Goal: Task Accomplishment & Management: Complete application form

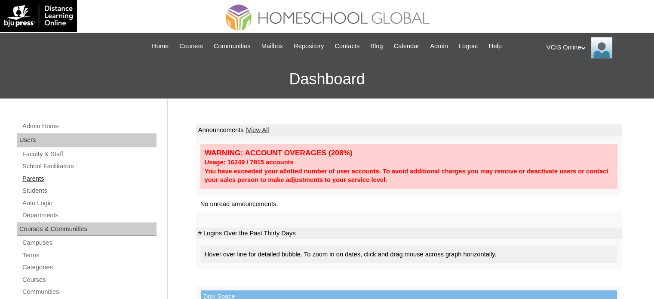
click at [38, 181] on link "Parents" at bounding box center [89, 178] width 135 height 11
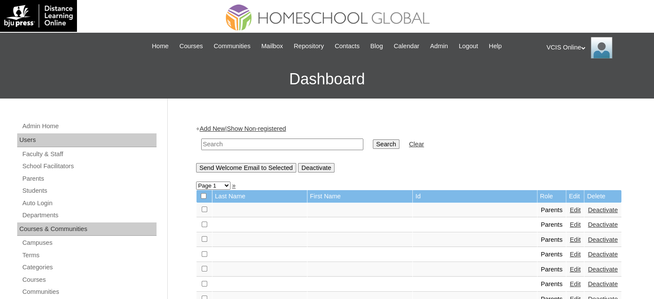
click at [214, 130] on link "Add New" at bounding box center [212, 128] width 25 height 7
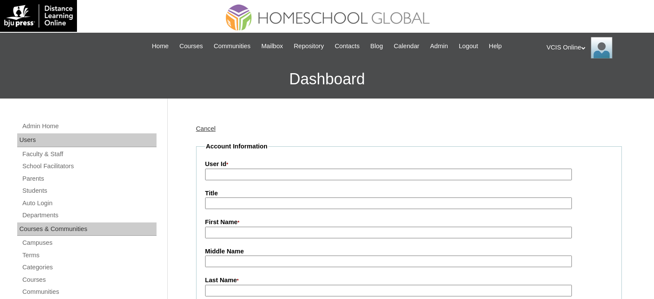
click at [275, 168] on label "User Id *" at bounding box center [409, 164] width 408 height 9
click at [275, 169] on input "User Id *" at bounding box center [388, 175] width 367 height 12
paste input "VCIS0023-8C-PA2026"
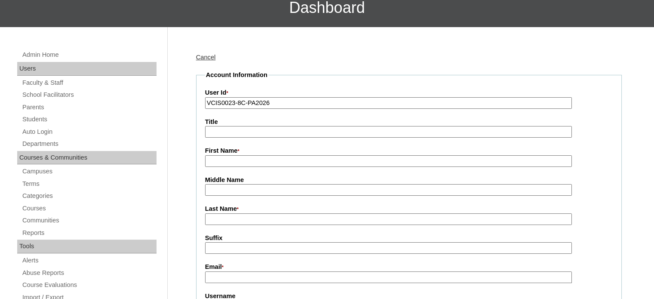
scroll to position [86, 0]
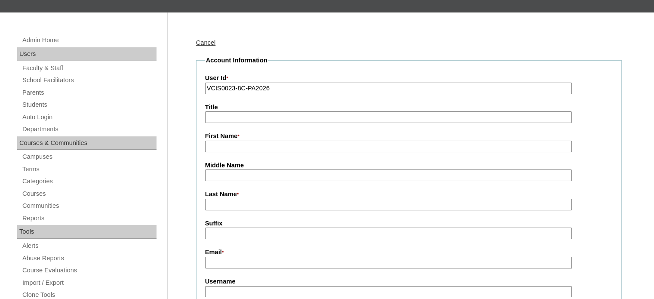
type input "VCIS0023-8C-PA2026"
click at [253, 145] on input "First Name *" at bounding box center [388, 147] width 367 height 12
paste input "Mary Ann"
type input "Mary Ann"
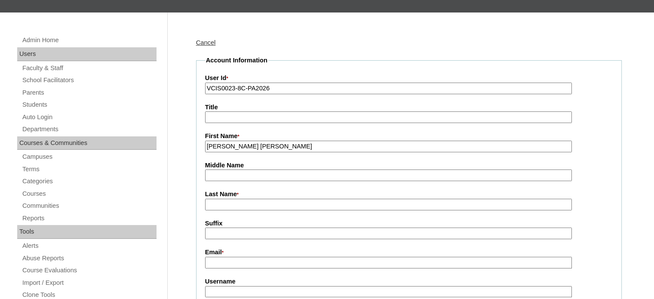
click at [255, 199] on input "Last Name *" at bounding box center [388, 205] width 367 height 12
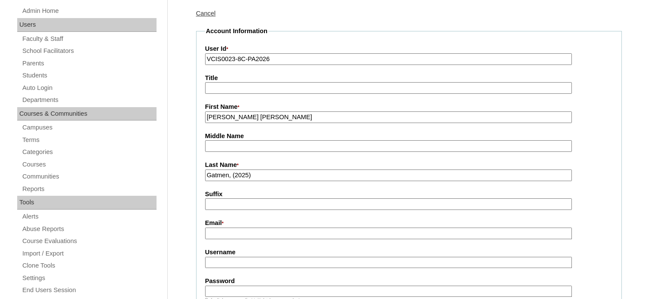
scroll to position [129, 0]
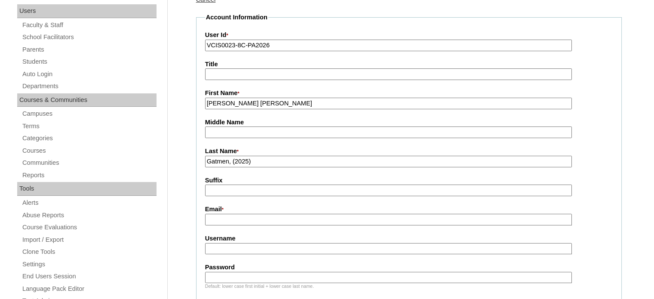
type input "Gatmen, (2025)"
click at [247, 216] on input "Email *" at bounding box center [388, 220] width 367 height 12
paste input "mgatmen23@yahoo.com"
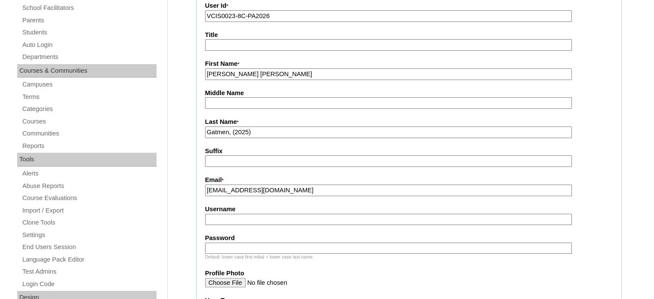
scroll to position [172, 0]
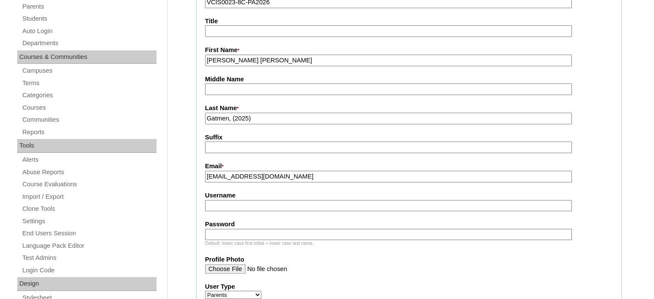
type input "mgatmen23@yahoo.com"
click at [254, 196] on label "Username" at bounding box center [409, 195] width 408 height 9
click at [254, 200] on input "Username" at bounding box center [388, 206] width 367 height 12
paste input "mgatmen2025"
type input "mgatmen2025"
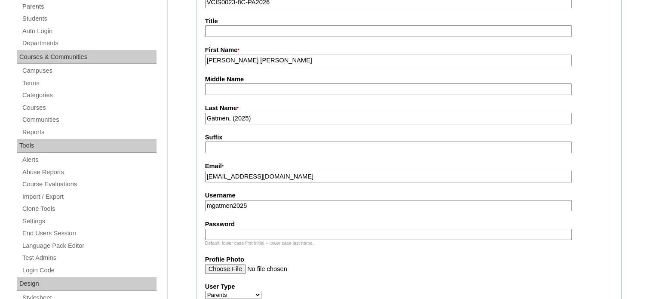
click at [227, 240] on div "Default: lower case first initial + lower case last name." at bounding box center [409, 243] width 408 height 6
click at [234, 231] on input "Password" at bounding box center [388, 235] width 367 height 12
paste input "sCQxpZ"
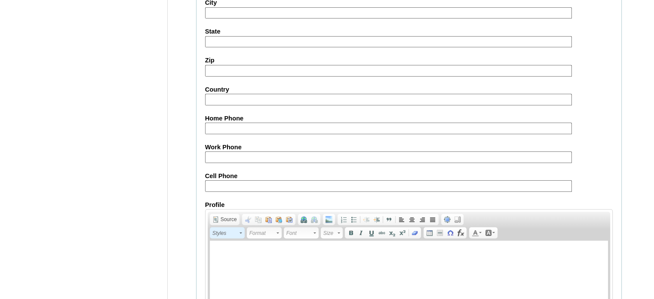
scroll to position [855, 0]
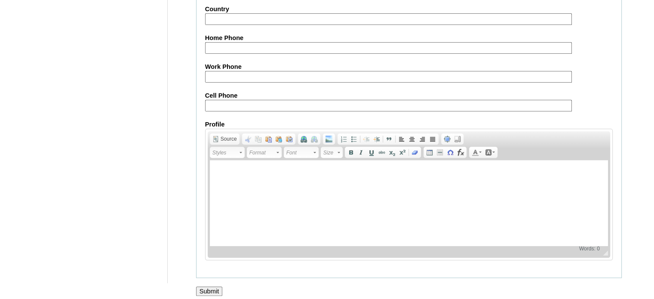
type input "sCQxpZ"
drag, startPoint x: 201, startPoint y: 285, endPoint x: 197, endPoint y: 280, distance: 7.3
click at [201, 287] on input "Submit" at bounding box center [209, 291] width 27 height 9
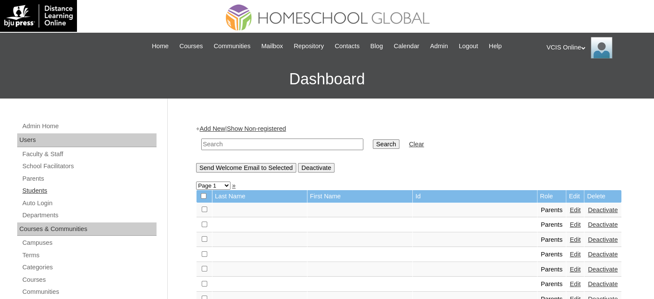
click at [37, 185] on link "Students" at bounding box center [89, 190] width 135 height 11
click at [34, 173] on link "Parents" at bounding box center [89, 178] width 135 height 11
click at [220, 144] on input "text" at bounding box center [282, 145] width 162 height 12
paste input "VCIS0024-8C-SA2026"
type input "VCIS0024-8C-SA2026"
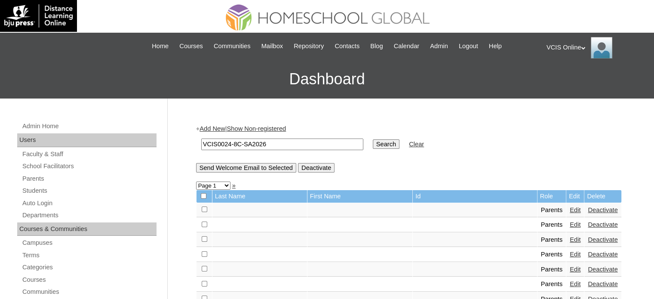
click at [208, 127] on link "Add New" at bounding box center [212, 128] width 25 height 7
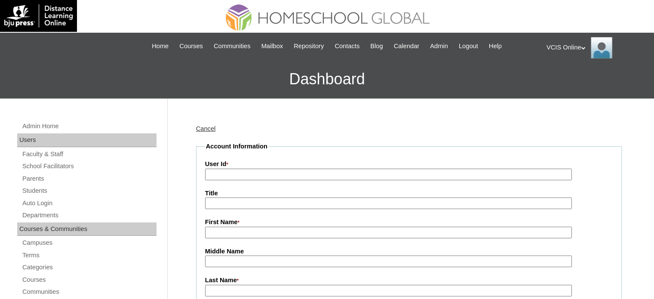
click at [247, 169] on input "User Id *" at bounding box center [388, 175] width 367 height 12
paste input "VCIS0024-8C-SA2026"
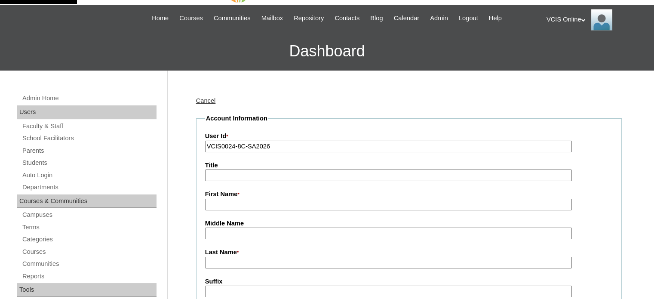
scroll to position [43, 0]
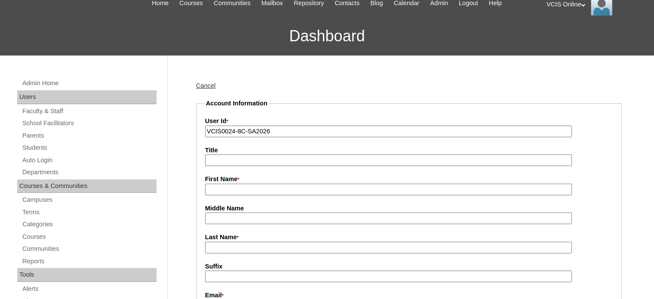
type input "VCIS0024-8C-SA2026"
click at [232, 182] on label "First Name *" at bounding box center [409, 179] width 408 height 9
click at [232, 184] on input "First Name *" at bounding box center [388, 190] width 367 height 12
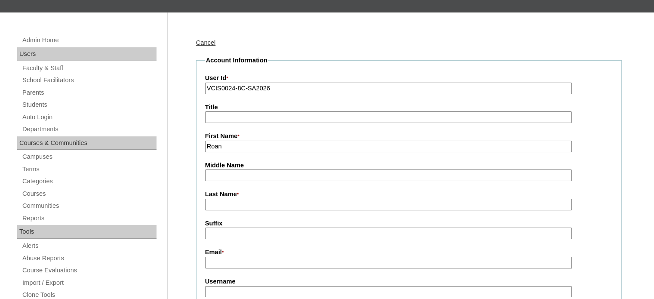
type input "Roan"
click at [214, 204] on input "Last Name *" at bounding box center [388, 205] width 367 height 12
type input "Cabasa"
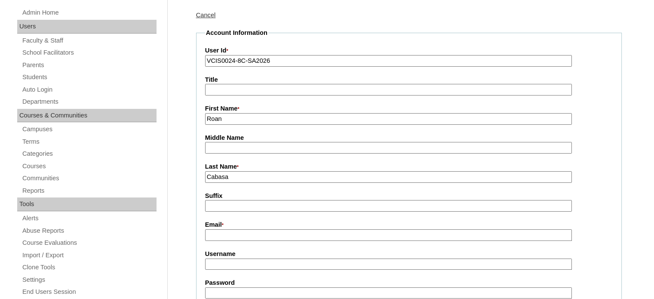
scroll to position [129, 0]
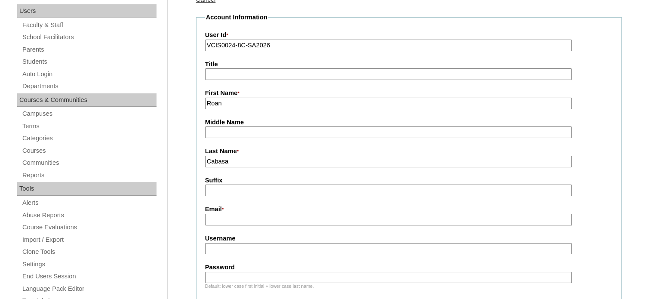
click at [238, 214] on input "Email *" at bounding box center [388, 220] width 367 height 12
paste input "mgatmen23@yahoo.com"
type input "mgatmen23@yahoo.com"
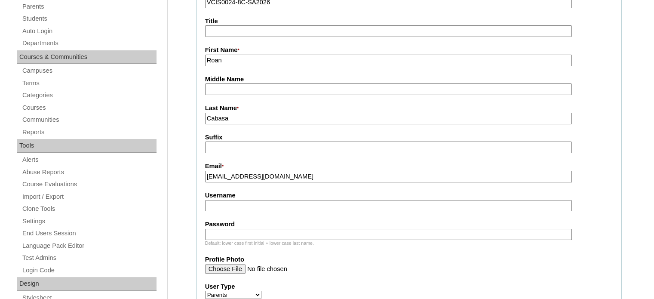
click at [239, 205] on input "Username" at bounding box center [388, 206] width 367 height 12
paste input "roan.cabasa2025"
type input "roan.cabasa2025"
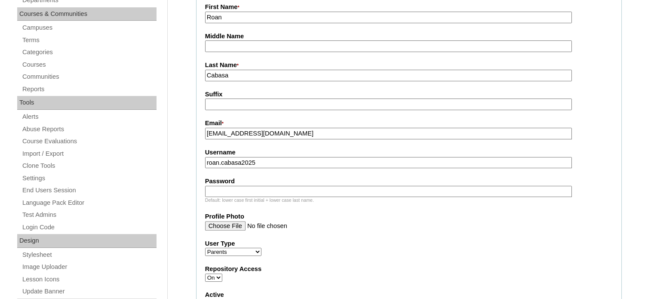
click at [258, 189] on input "Password" at bounding box center [388, 192] width 367 height 12
paste input "PyWagg"
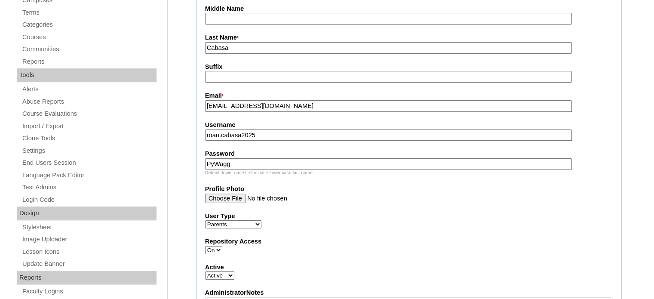
scroll to position [258, 0]
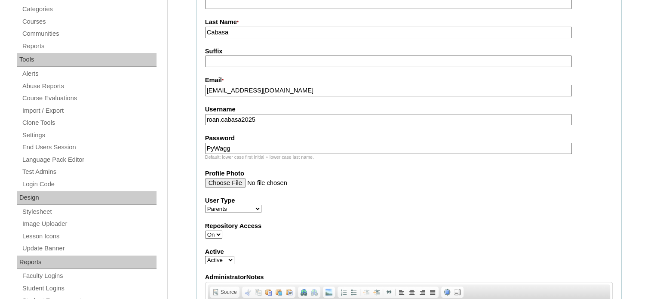
type input "PyWagg"
click at [296, 114] on input "roan.cabasa2025" at bounding box center [388, 120] width 367 height 12
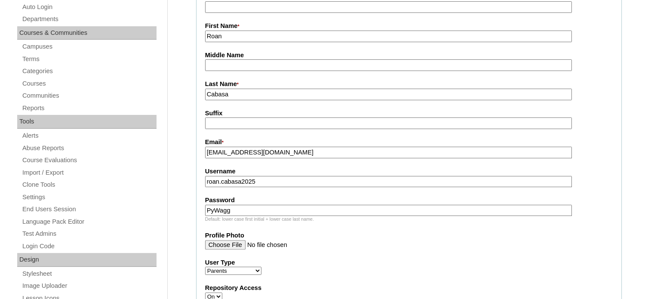
scroll to position [344, 0]
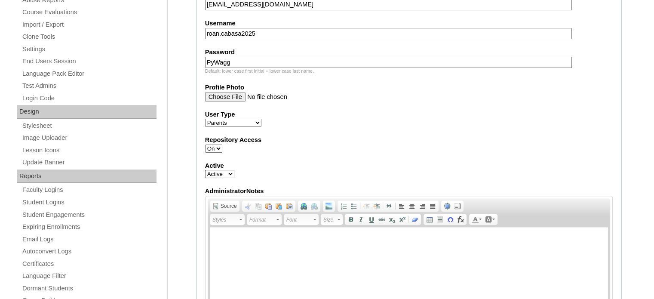
click at [245, 119] on select "Faculty Staff Student Parents School Facilitators" at bounding box center [233, 123] width 56 height 8
select select "Student"
click at [205, 119] on select "Faculty Staff Student Parents School Facilitators" at bounding box center [233, 123] width 56 height 8
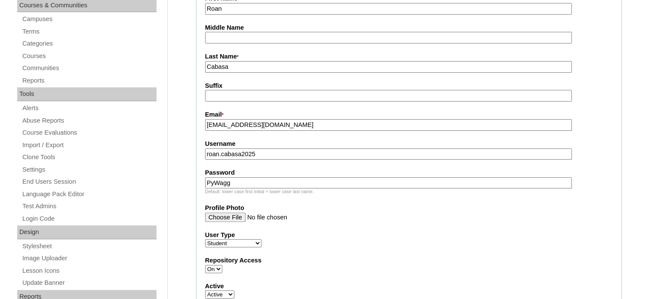
scroll to position [0, 0]
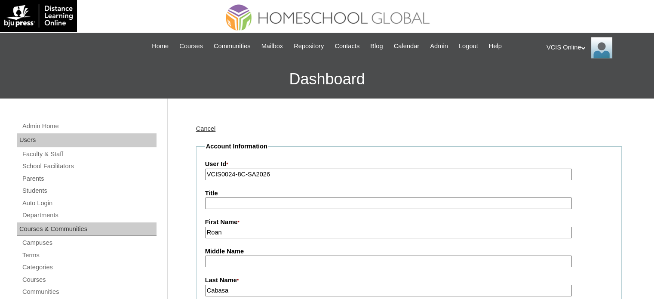
click at [216, 125] on link "Cancel" at bounding box center [206, 128] width 20 height 7
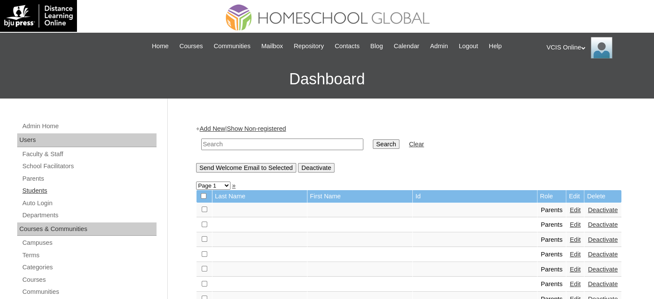
click at [49, 185] on link "Students" at bounding box center [89, 190] width 135 height 11
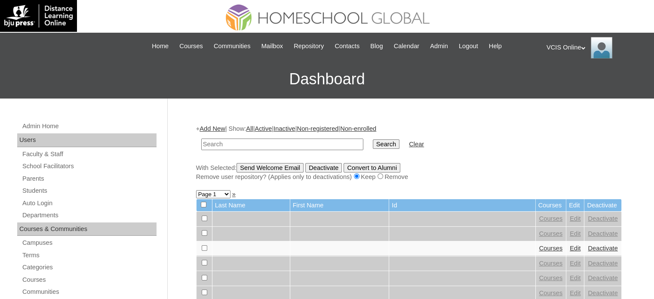
click at [219, 128] on link "Add New" at bounding box center [212, 128] width 25 height 7
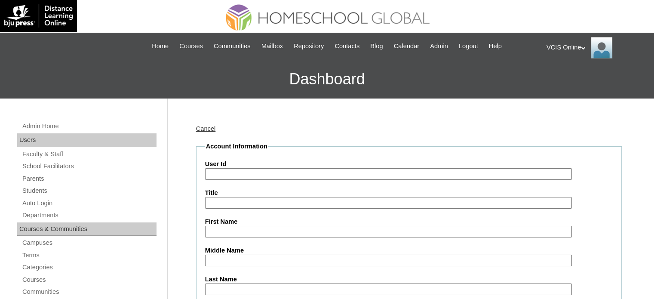
click at [228, 169] on input "User Id" at bounding box center [388, 174] width 367 height 12
paste input "VCIS0024-8C-SA2026"
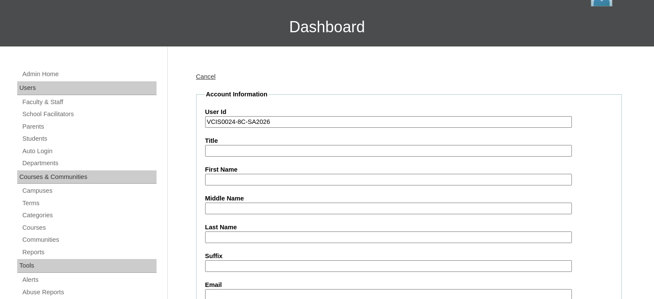
scroll to position [86, 0]
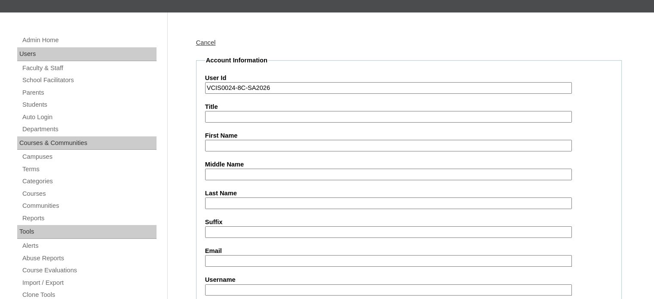
type input "VCIS0024-8C-SA2026"
click at [250, 144] on input "First Name" at bounding box center [388, 146] width 367 height 12
type input "Roan"
type input "Cabasa"
paste input "mgatmen23@yahoo.com"
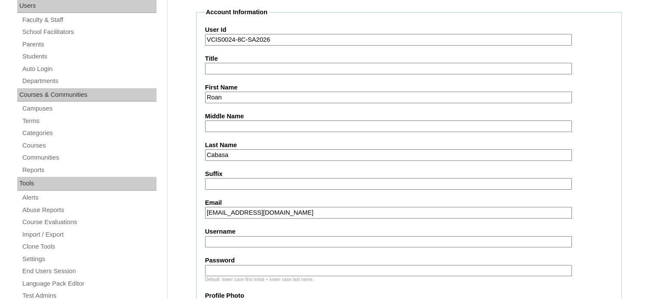
scroll to position [172, 0]
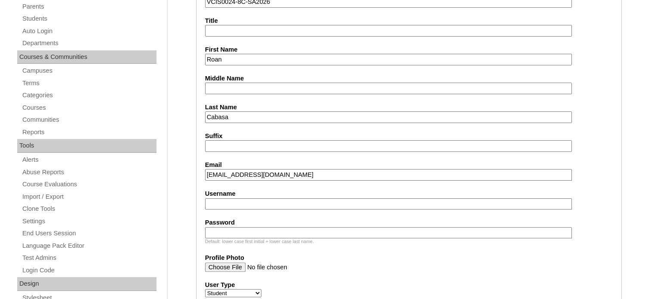
type input "mgatmen23@yahoo.com"
drag, startPoint x: 262, startPoint y: 212, endPoint x: 262, endPoint y: 202, distance: 9.5
drag, startPoint x: 262, startPoint y: 202, endPoint x: 267, endPoint y: 197, distance: 6.7
click at [262, 202] on input "Username" at bounding box center [388, 204] width 367 height 12
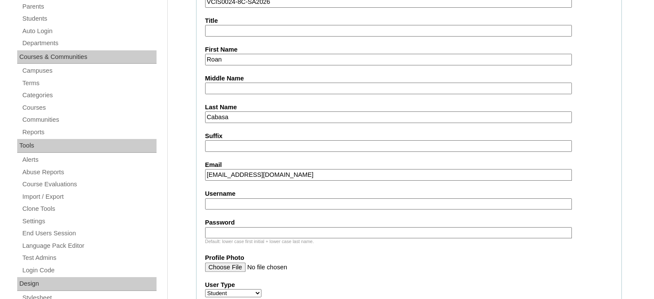
paste input "roan.cabasa2025"
type input "roan.cabasa2025"
click at [219, 230] on input "Password" at bounding box center [388, 233] width 367 height 12
paste input "PyWagg"
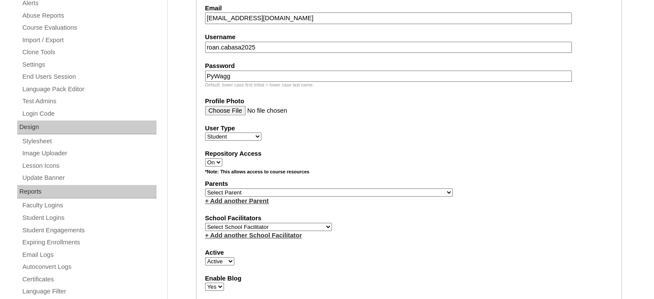
scroll to position [344, 0]
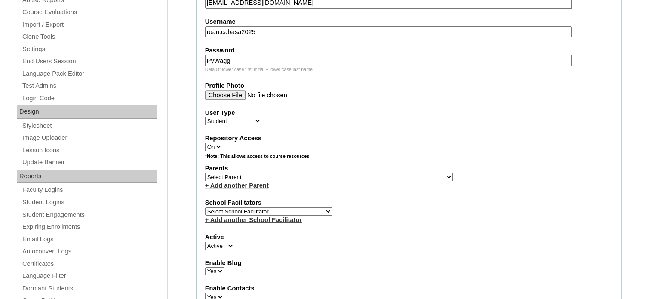
type input "PyWagg"
click at [351, 173] on select "Select Parent , , , , , , , , , , , , , , , , , , , , , , , , , , , , , , , , ,…" at bounding box center [329, 177] width 248 height 8
drag, startPoint x: 421, startPoint y: 205, endPoint x: 412, endPoint y: 202, distance: 9.5
click at [421, 205] on div "School Facilitators Select School Facilitator Norman Añain Ruffa Abadijas Mary …" at bounding box center [409, 211] width 408 height 26
click at [329, 173] on select "Select Parent , , , , , , , , , , , , , , , , , , , , , , , , , , , , , , , , ,…" at bounding box center [329, 177] width 248 height 8
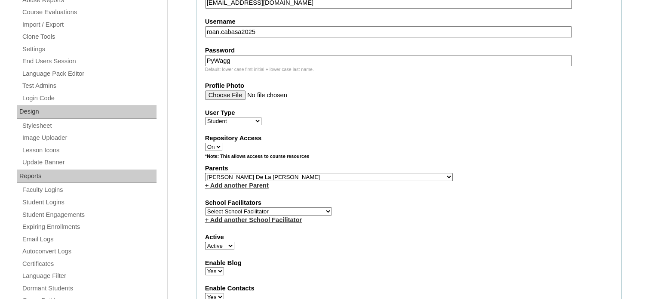
click at [351, 173] on select "Select Parent , , , , , , , , , , , , , , , , , , , , , , , , , , , , , , , , ,…" at bounding box center [329, 177] width 248 height 8
click at [322, 173] on select "Select Parent , , , , , , , , , , , , , , , , , , , , , , , , , , , , , , , , ,…" at bounding box center [329, 177] width 248 height 8
select select "43346"
click at [205, 173] on select "Select Parent , , , , , , , , , , , , , , , , , , , , , , , , , , , , , , , , ,…" at bounding box center [329, 177] width 248 height 8
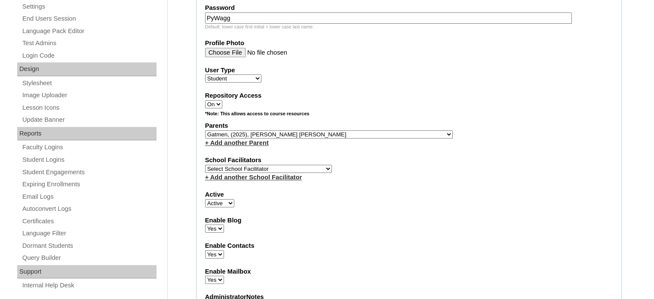
scroll to position [387, 0]
click at [278, 164] on select "Select School Facilitator Norman Añain Ruffa Abadijas Mary Abella Gloryfe Abion…" at bounding box center [268, 168] width 127 height 8
select select "39294"
click at [205, 164] on select "Select School Facilitator Norman Añain Ruffa Abadijas Mary Abella Gloryfe Abion…" at bounding box center [268, 168] width 127 height 8
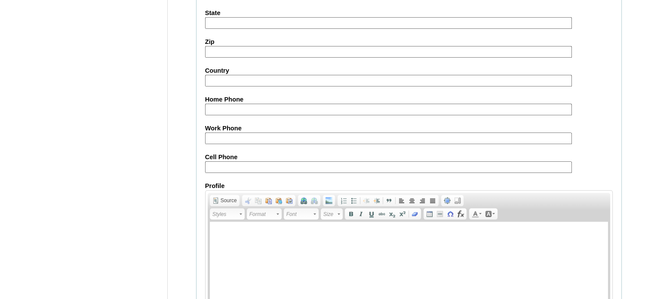
scroll to position [1001, 0]
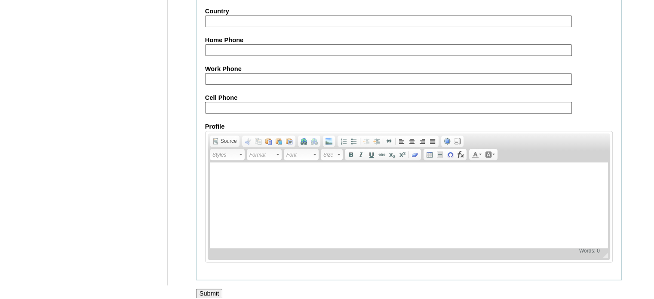
click at [209, 289] on input "Submit" at bounding box center [209, 293] width 27 height 9
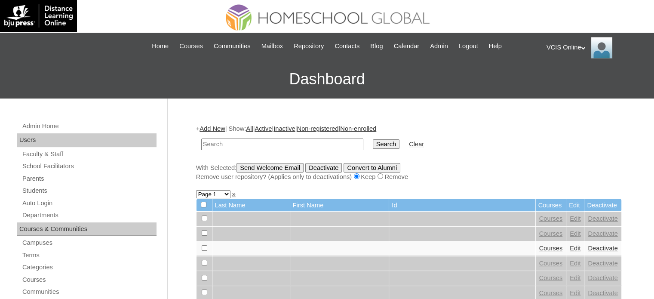
paste input "VCIS0024-8C-SA2026"
type input "VCIS0024-8C-SA2026"
click at [373, 144] on input "Search" at bounding box center [386, 143] width 27 height 9
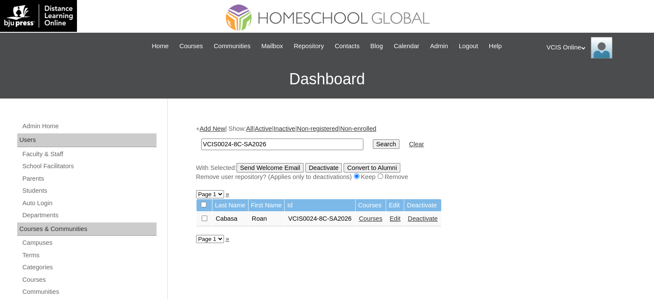
click at [379, 216] on link "Courses" at bounding box center [371, 218] width 24 height 7
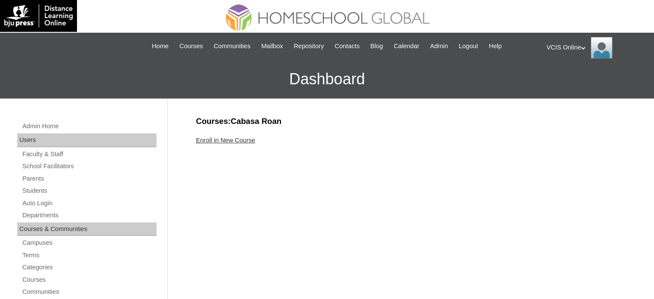
click at [236, 143] on link "Enroll in New Course" at bounding box center [225, 140] width 59 height 7
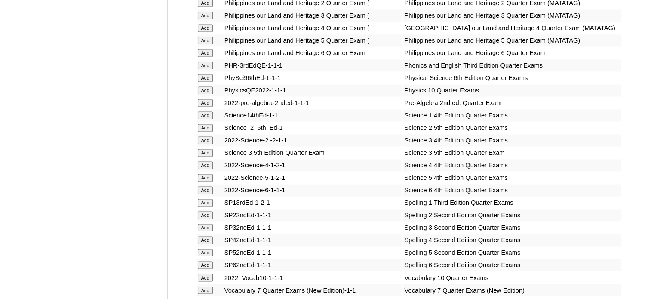
scroll to position [1625, 0]
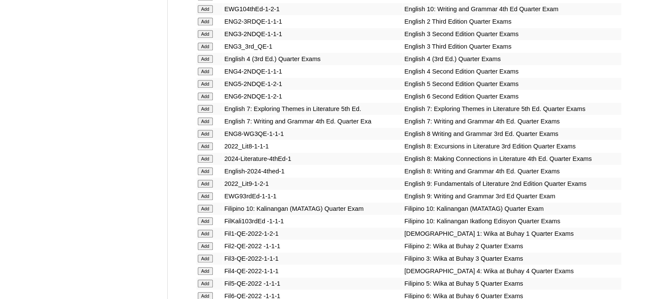
scroll to position [2294, 0]
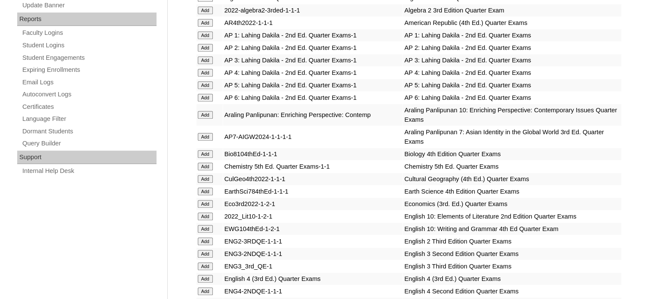
scroll to position [2058, 0]
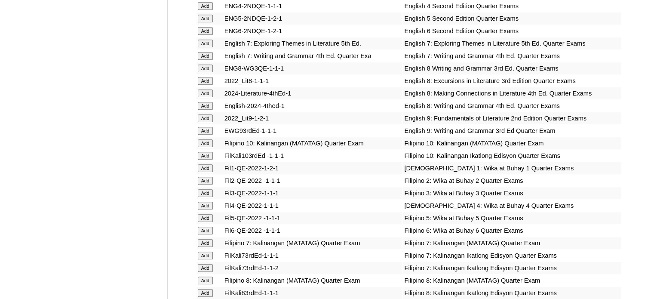
scroll to position [2455, 0]
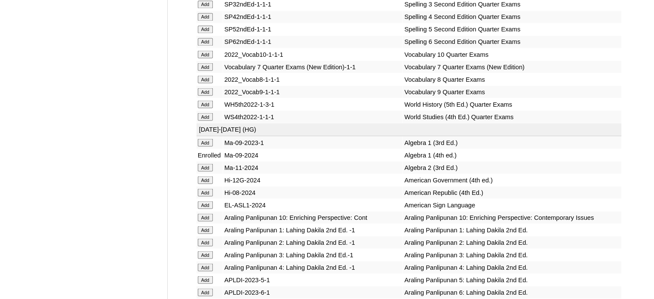
scroll to position [3384, 0]
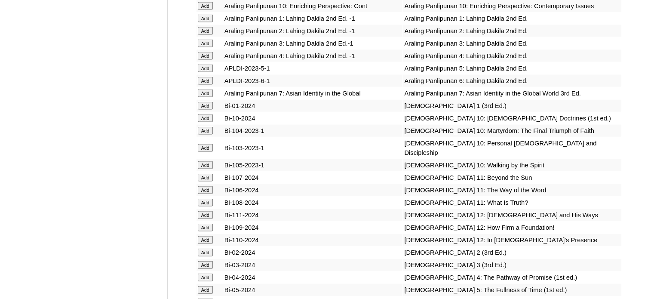
scroll to position [2008, 0]
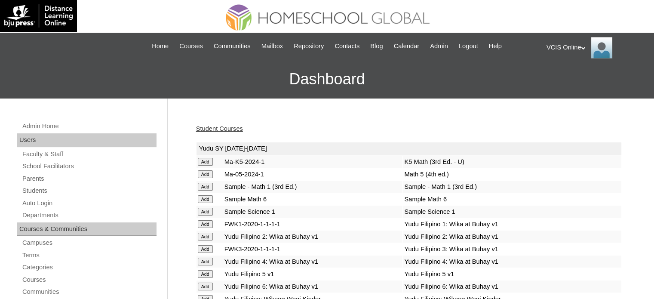
click at [224, 127] on link "Student Courses" at bounding box center [219, 128] width 47 height 7
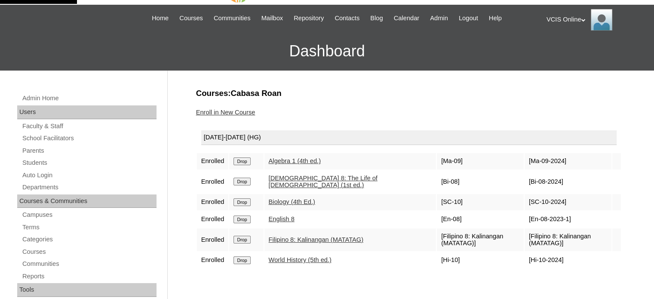
scroll to position [86, 0]
